Goal: Task Accomplishment & Management: Use online tool/utility

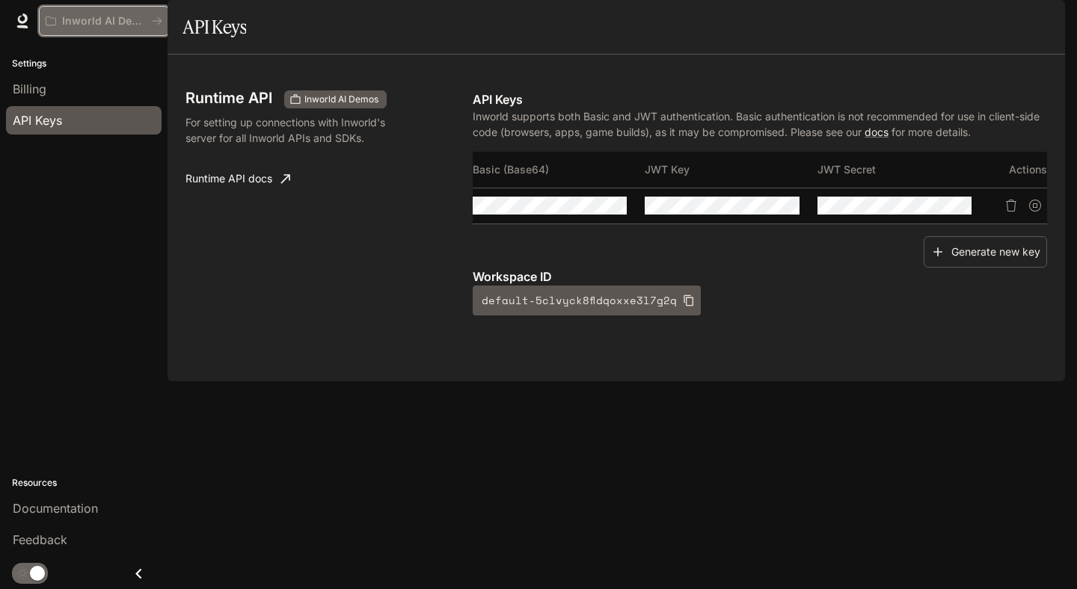
click at [80, 22] on p "Inworld AI Demos" at bounding box center [104, 21] width 84 height 13
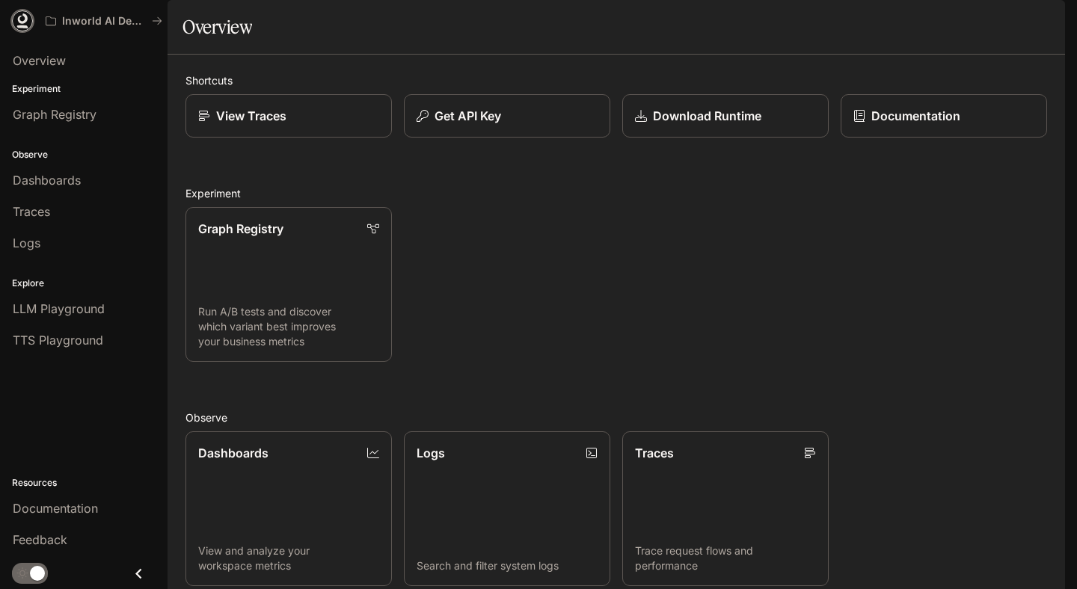
click at [25, 25] on icon at bounding box center [22, 20] width 15 height 15
click at [471, 125] on p "Get API Key" at bounding box center [467, 116] width 67 height 18
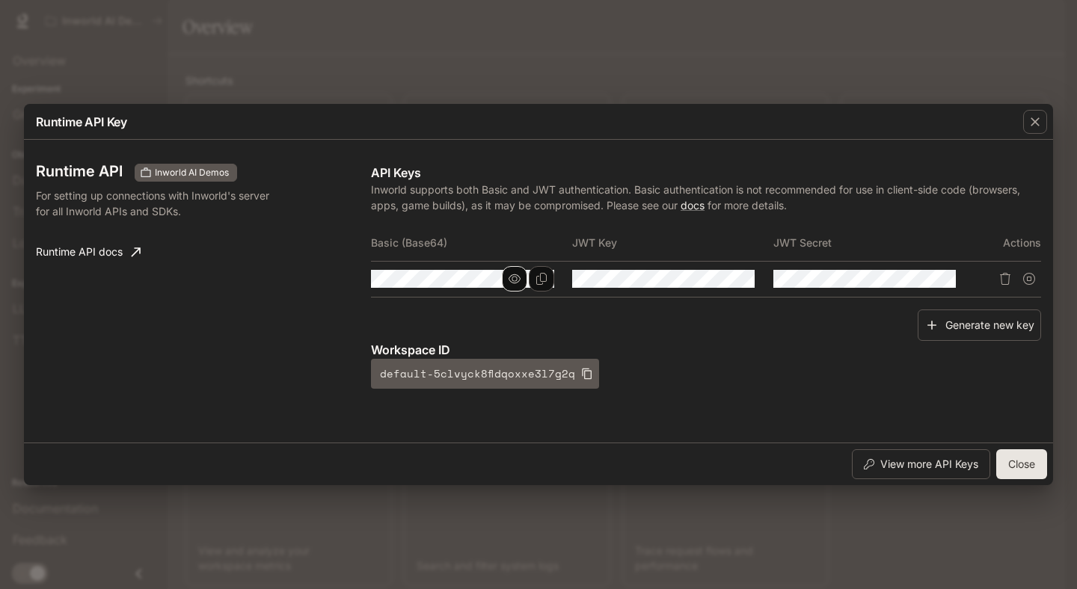
click at [509, 279] on icon "button" at bounding box center [514, 279] width 12 height 12
click at [509, 278] on icon "button" at bounding box center [514, 279] width 12 height 10
click at [544, 278] on icon "Copy Basic (Base64)" at bounding box center [541, 279] width 12 height 12
